Goal: Task Accomplishment & Management: Manage account settings

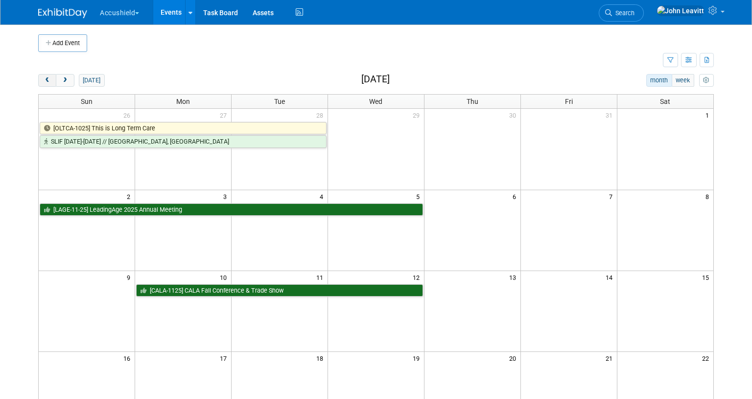
click at [49, 83] on span "prev" at bounding box center [47, 80] width 7 height 6
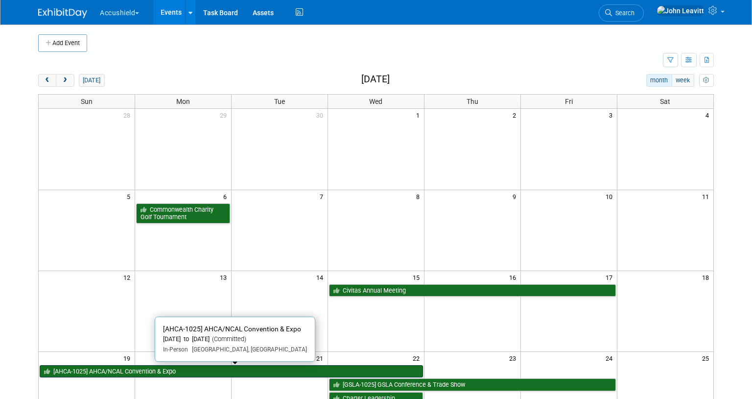
click at [224, 371] on link "[AHCA-1025] AHCA/NCAL Convention & Expo" at bounding box center [231, 371] width 383 height 13
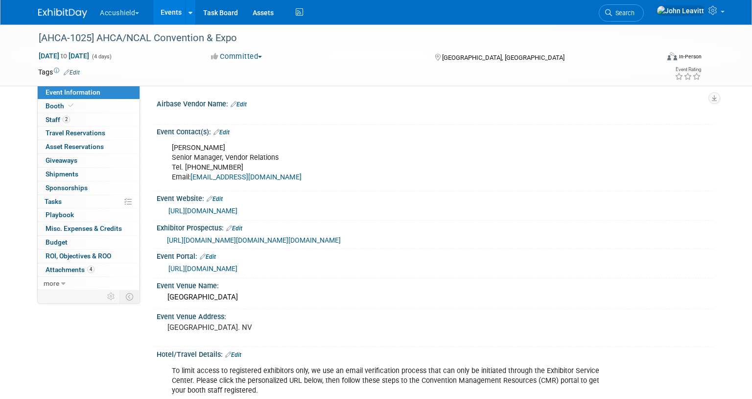
select select "Yes"
select select "WIP"
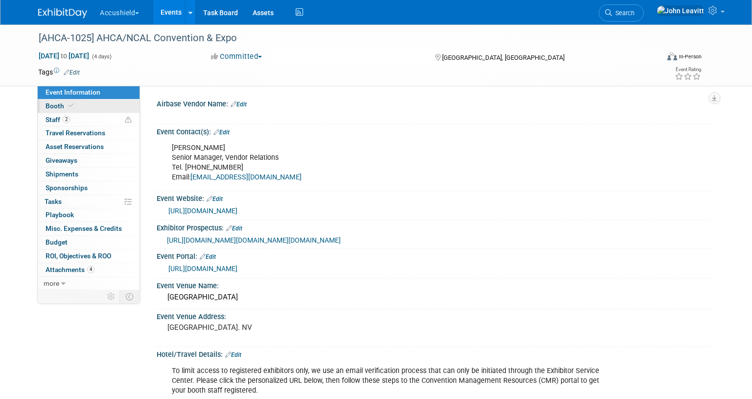
click at [58, 107] on span "Booth" at bounding box center [61, 106] width 30 height 8
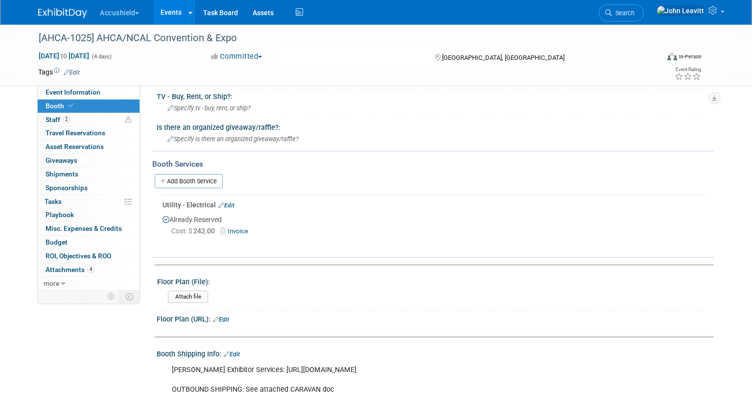
scroll to position [327, 0]
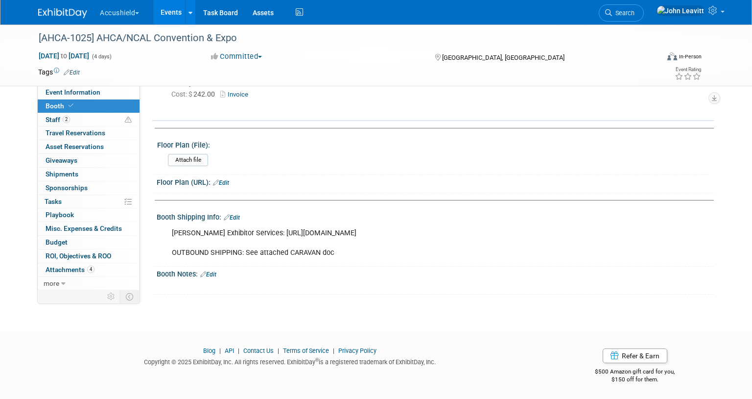
drag, startPoint x: 260, startPoint y: 233, endPoint x: 472, endPoint y: 235, distance: 211.6
click at [472, 235] on div "Freeman Exhibitor Services: https://www.freemanco.com/store/show/landing?showID…" at bounding box center [385, 242] width 441 height 39
copy div "https://www.freemanco.com/store/show/landing?showID=537600"
click at [239, 214] on link "Edit" at bounding box center [232, 217] width 16 height 7
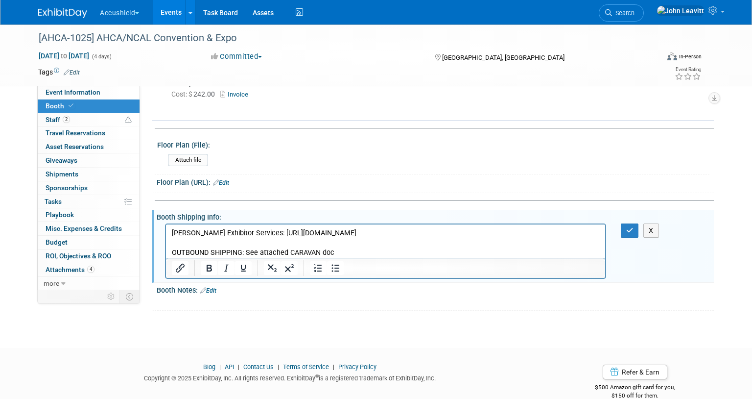
scroll to position [0, 0]
click at [629, 227] on icon "button" at bounding box center [629, 230] width 7 height 7
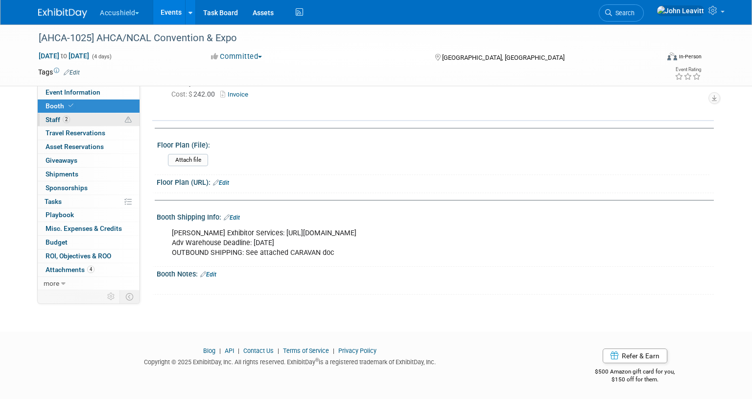
click at [59, 121] on span "Staff 2" at bounding box center [58, 120] width 24 height 8
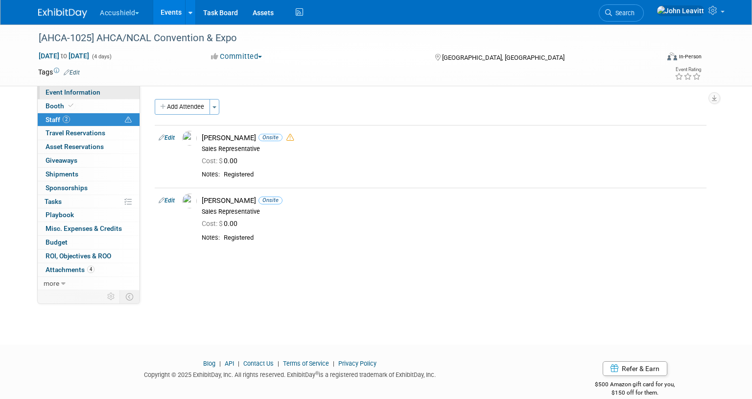
click at [66, 92] on span "Event Information" at bounding box center [73, 92] width 55 height 8
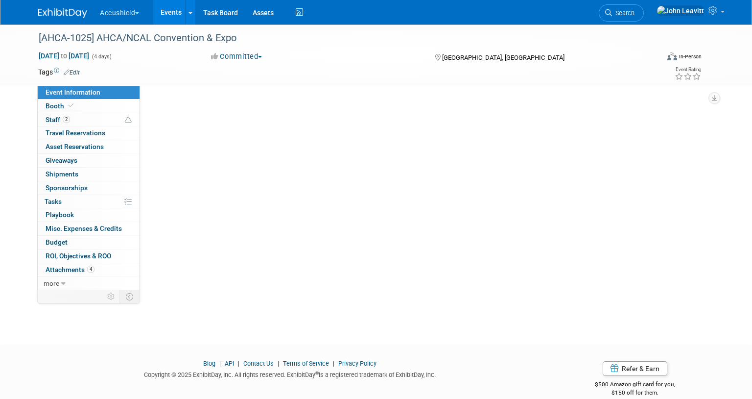
select select "Yes"
select select "WIP"
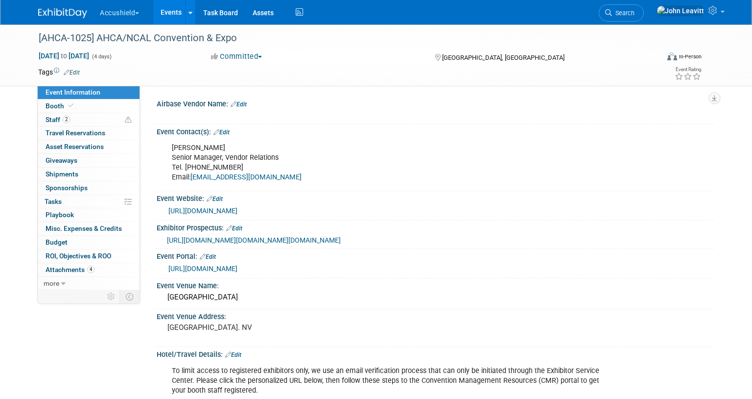
click at [54, 11] on img at bounding box center [62, 13] width 49 height 10
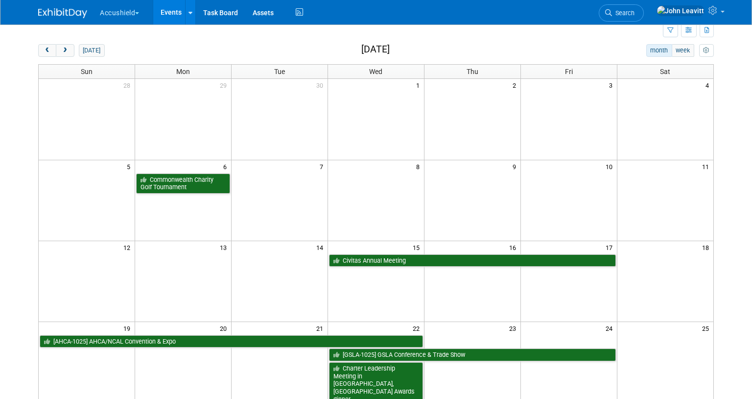
scroll to position [33, 0]
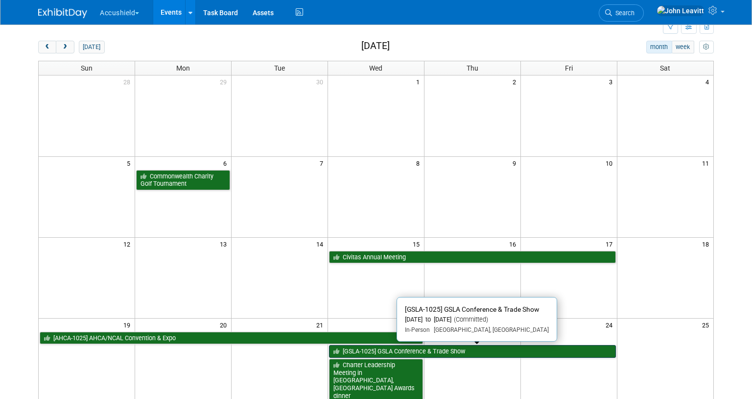
click at [423, 348] on link "[GSLA-1025] GSLA Conference & Trade Show" at bounding box center [472, 351] width 287 height 13
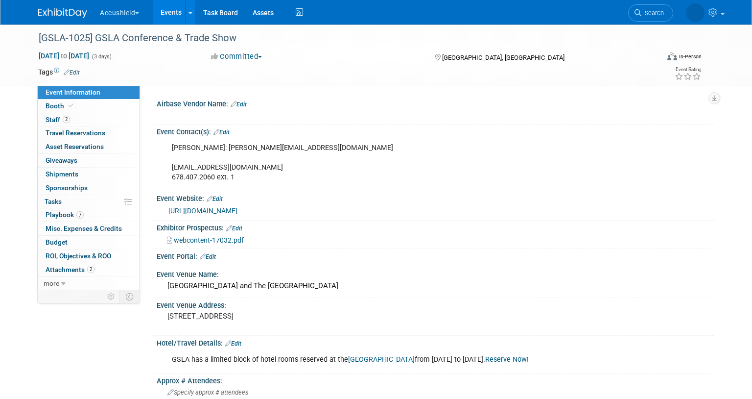
select select "Yes"
click at [85, 120] on link "2 Staff 2" at bounding box center [89, 119] width 102 height 13
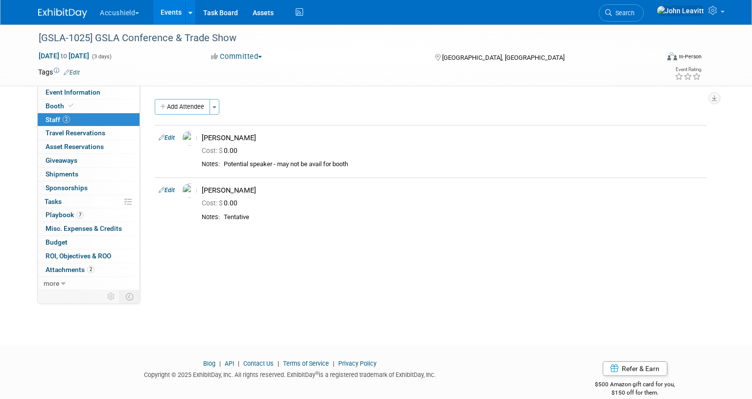
click at [41, 15] on img at bounding box center [62, 13] width 49 height 10
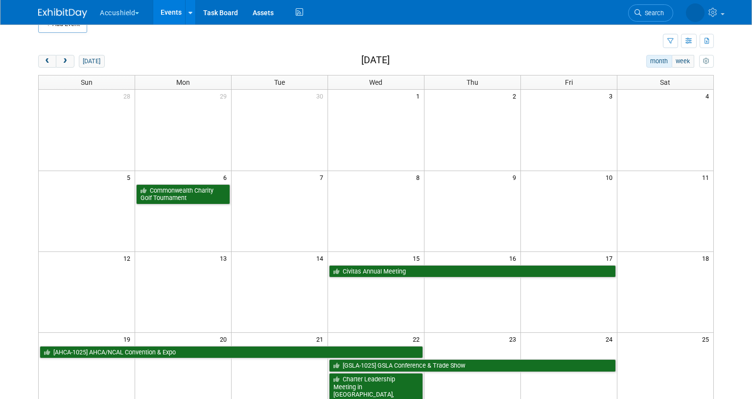
scroll to position [22, 0]
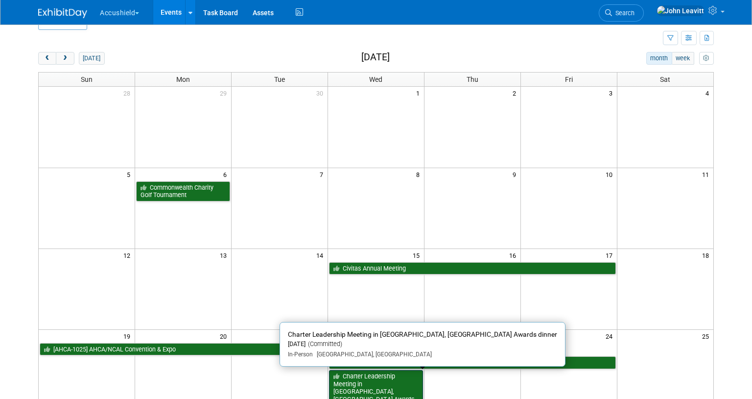
click at [377, 385] on link "Charter Leadership Meeting in Nashville, TN Awards dinner" at bounding box center [376, 392] width 94 height 44
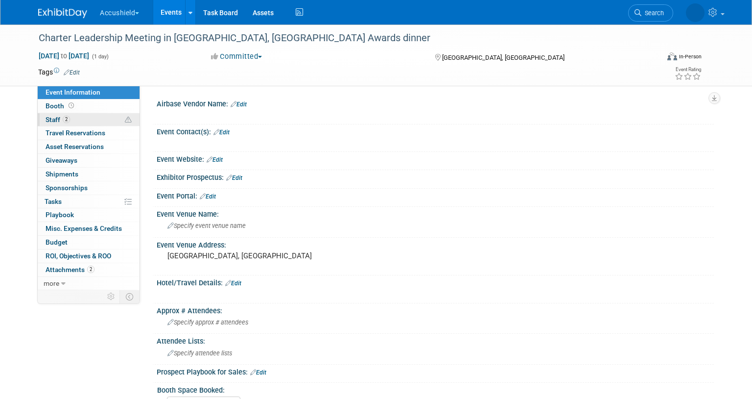
click at [73, 119] on link "2 Staff 2" at bounding box center [89, 119] width 102 height 13
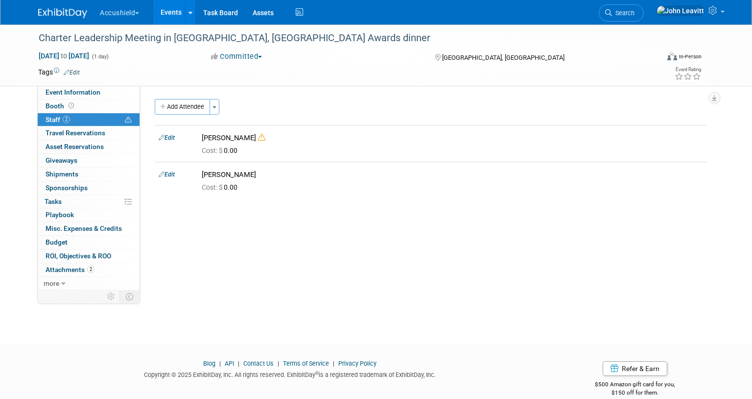
click at [49, 16] on img at bounding box center [62, 13] width 49 height 10
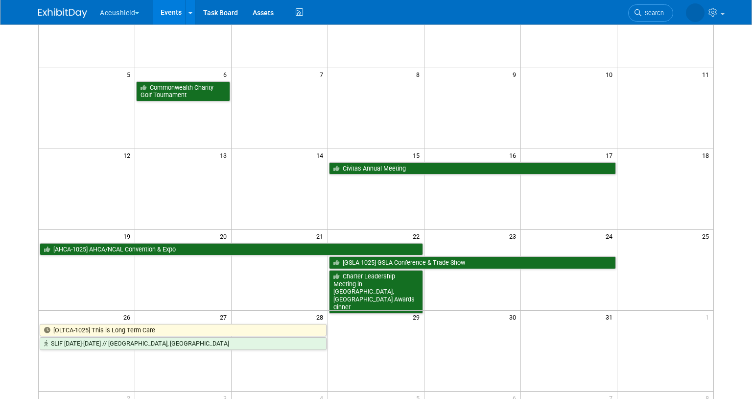
scroll to position [123, 0]
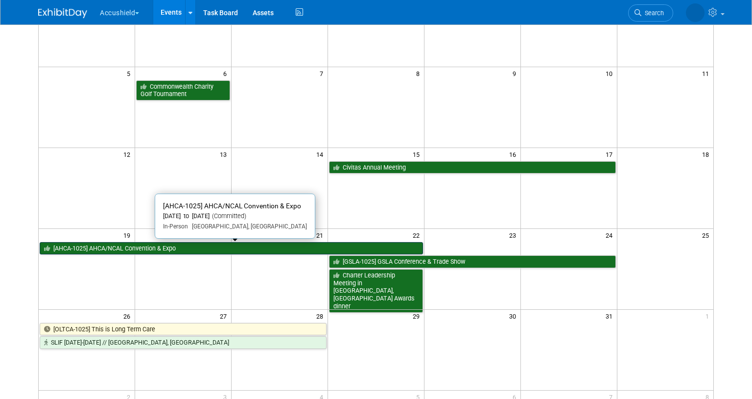
click at [160, 245] on link "[AHCA-1025] AHCA/NCAL Convention & Expo" at bounding box center [231, 248] width 383 height 13
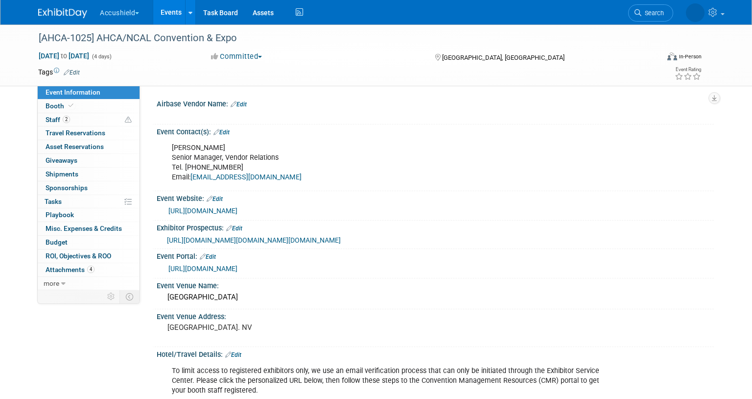
select select "Yes"
select select "WIP"
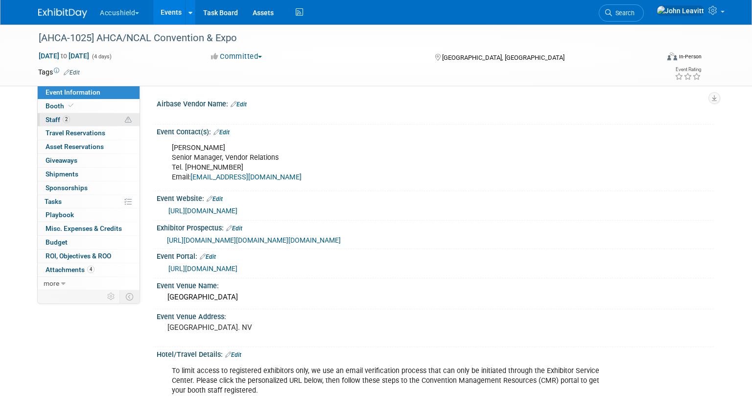
click at [75, 121] on link "2 Staff 2" at bounding box center [89, 119] width 102 height 13
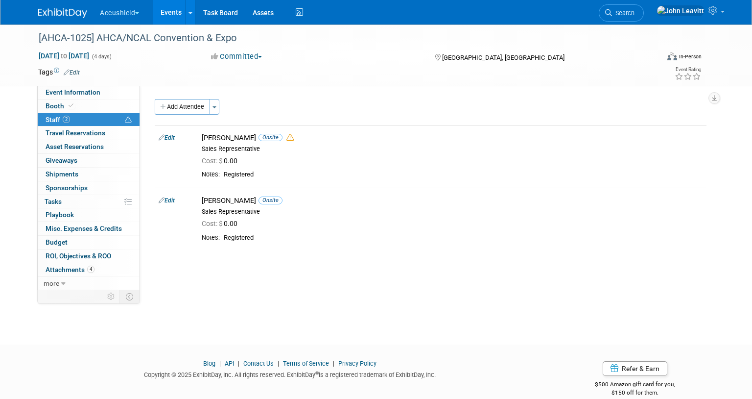
click at [45, 9] on img at bounding box center [62, 13] width 49 height 10
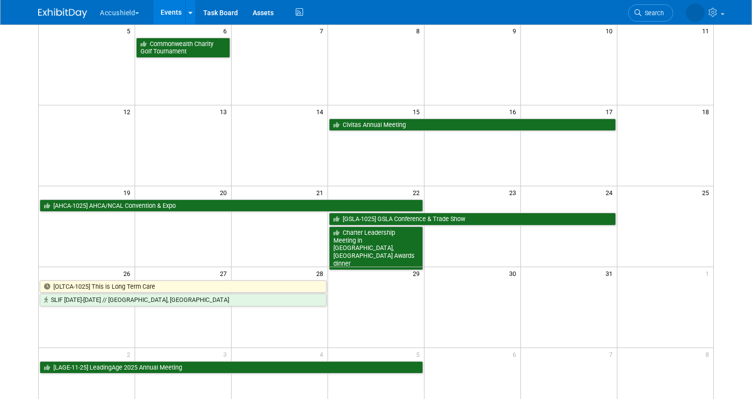
scroll to position [196, 0]
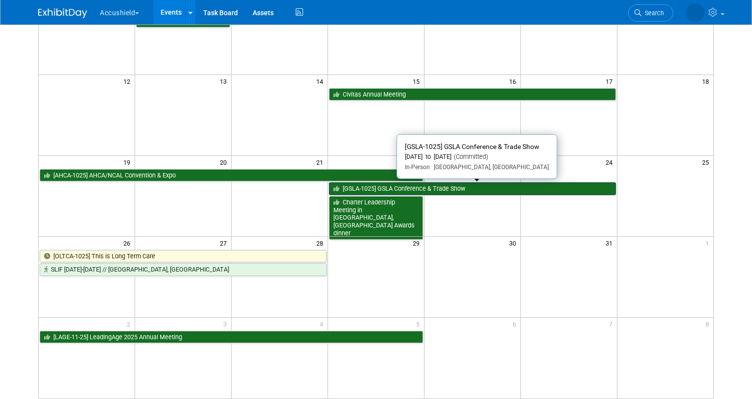
click at [474, 188] on link "[GSLA-1025] GSLA Conference & Trade Show" at bounding box center [472, 188] width 287 height 13
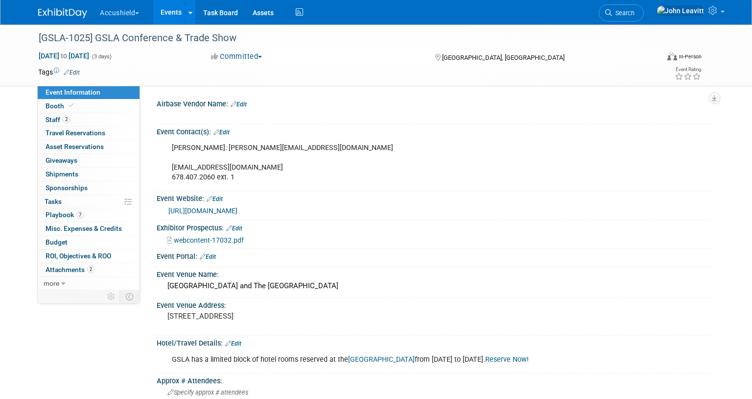
select select "Yes"
click at [53, 119] on span "Staff 2" at bounding box center [58, 120] width 24 height 8
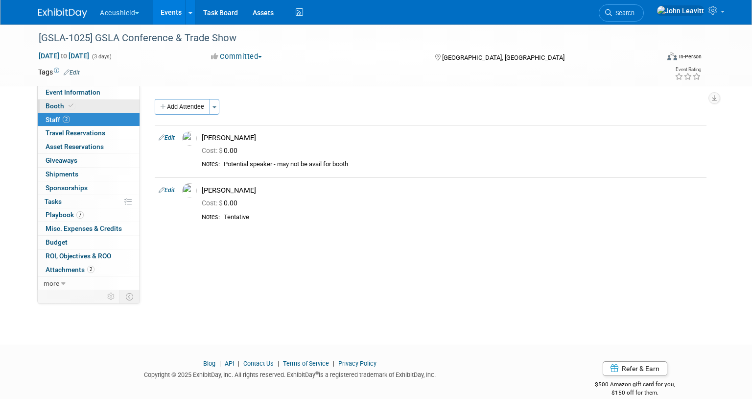
click at [52, 103] on span "Booth" at bounding box center [61, 106] width 30 height 8
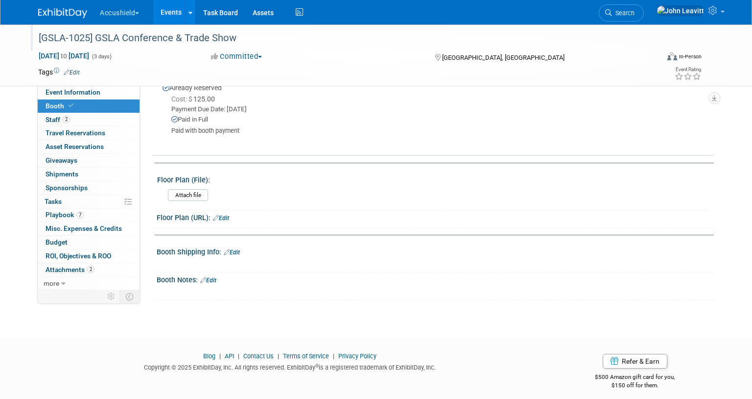
scroll to position [332, 0]
click at [85, 91] on span "Event Information" at bounding box center [73, 92] width 55 height 8
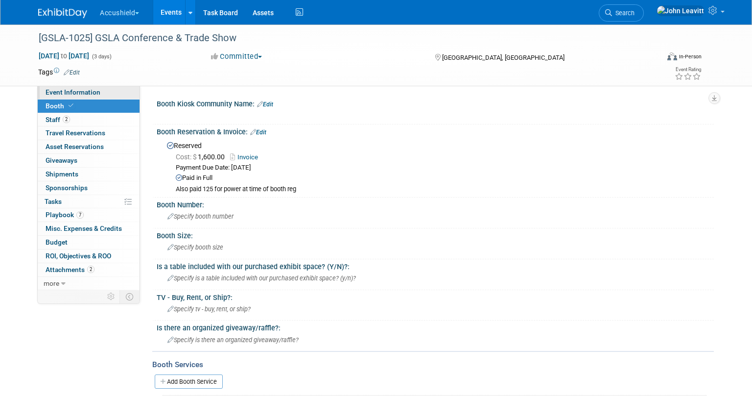
select select "Yes"
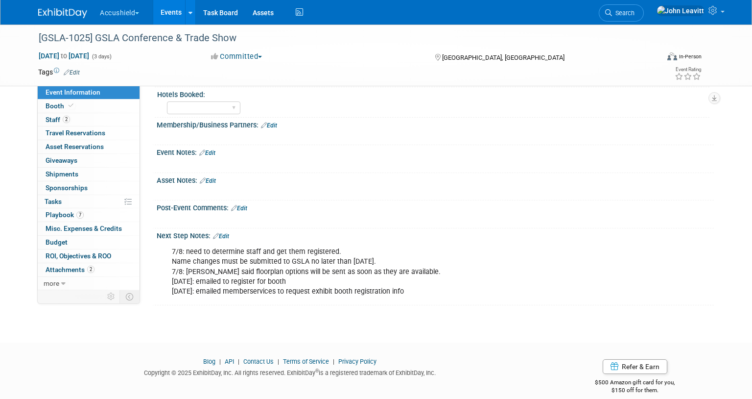
scroll to position [507, 0]
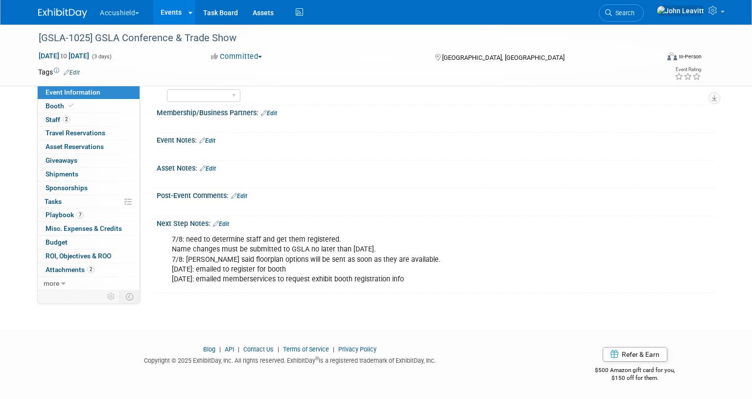
click at [224, 222] on link "Edit" at bounding box center [221, 223] width 16 height 7
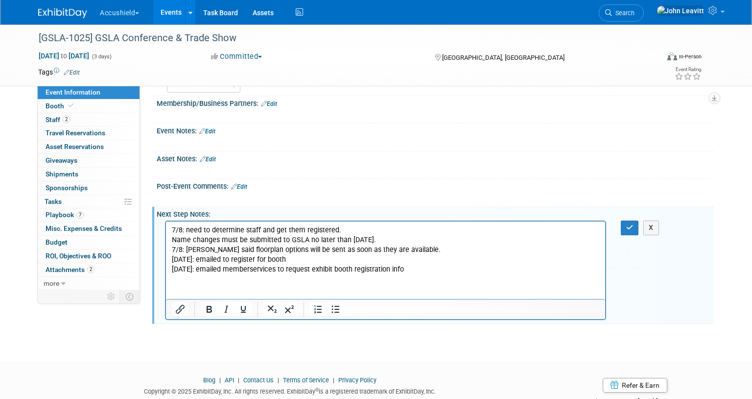
scroll to position [0, 0]
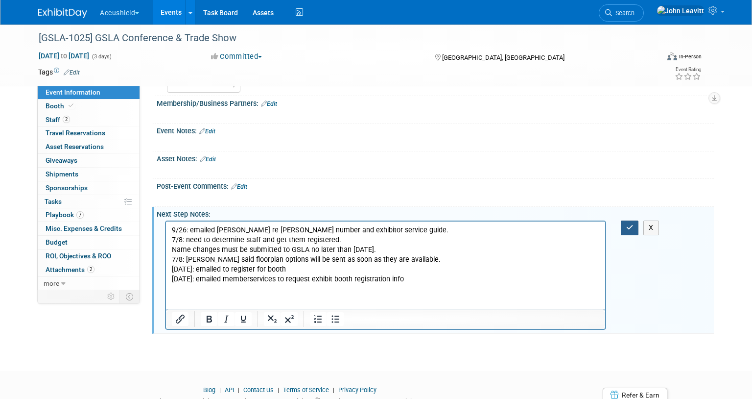
click at [629, 231] on icon "button" at bounding box center [629, 227] width 7 height 7
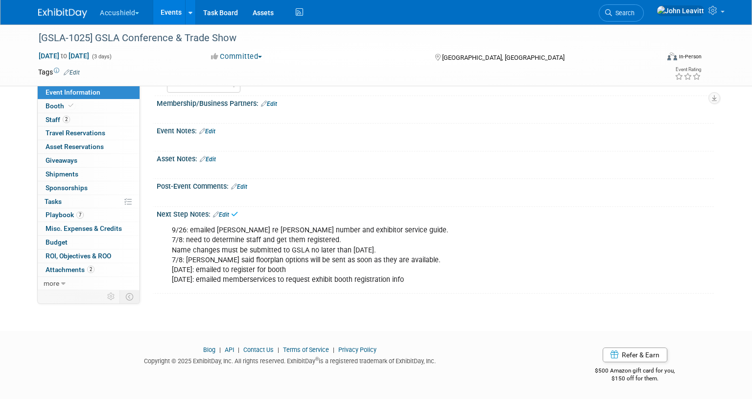
click at [66, 9] on img at bounding box center [62, 13] width 49 height 10
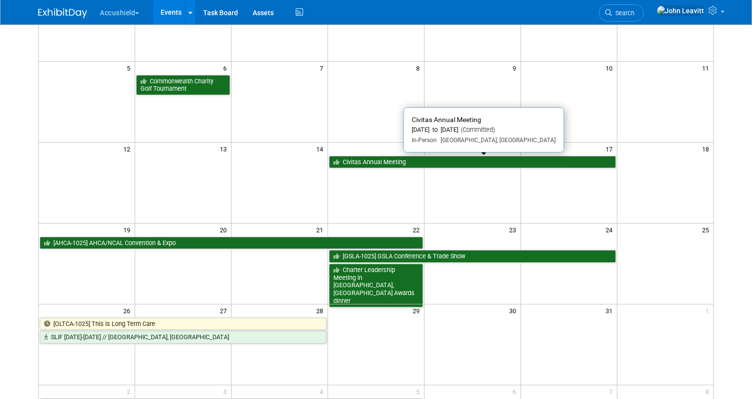
scroll to position [141, 0]
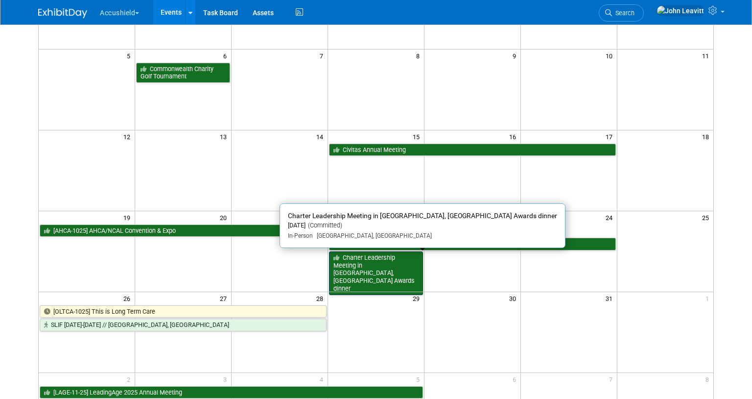
click at [371, 261] on link "Charter Leadership Meeting in [GEOGRAPHIC_DATA], [GEOGRAPHIC_DATA] Awards dinner" at bounding box center [376, 273] width 94 height 44
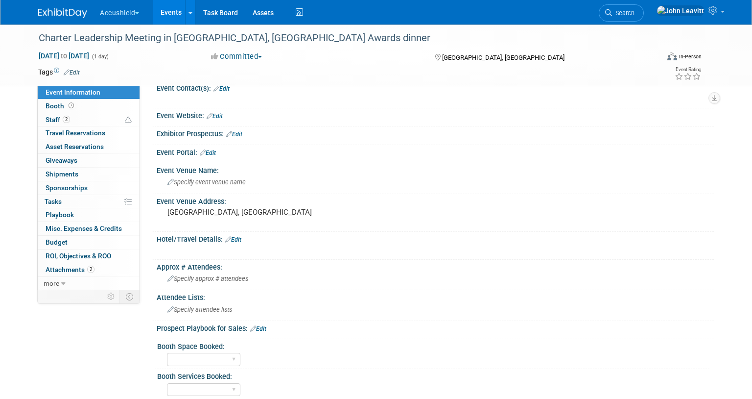
scroll to position [398, 0]
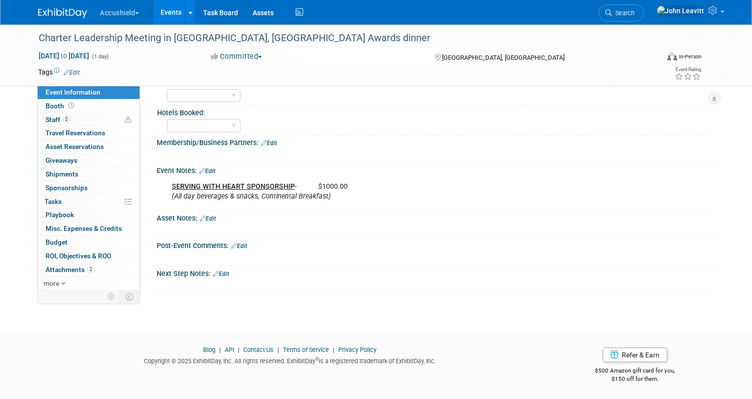
click at [248, 184] on u "SERVING WITH HEART SPONSORSHIP" at bounding box center [233, 186] width 123 height 8
click at [58, 103] on span "Booth" at bounding box center [61, 106] width 30 height 8
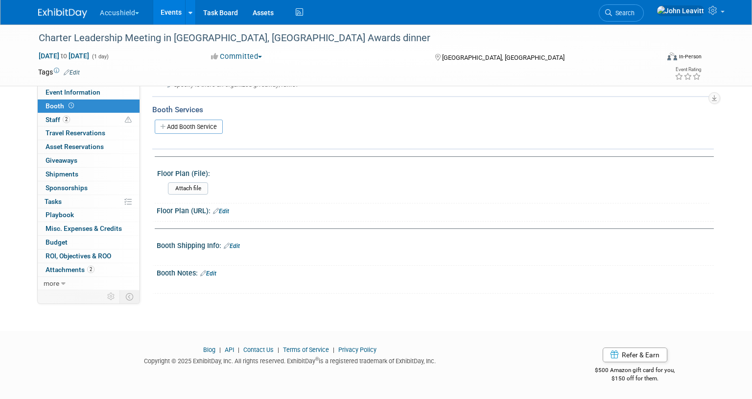
scroll to position [0, 0]
